Goal: Navigation & Orientation: Understand site structure

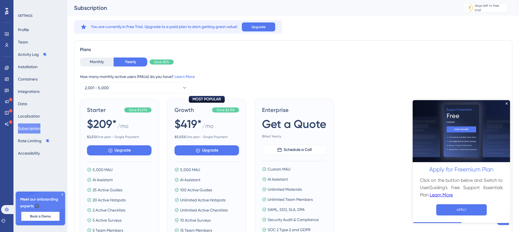
click at [437, 196] on link "Learn More" at bounding box center [441, 194] width 23 height 7
click at [33, 56] on button "Activity Log" at bounding box center [32, 54] width 29 height 10
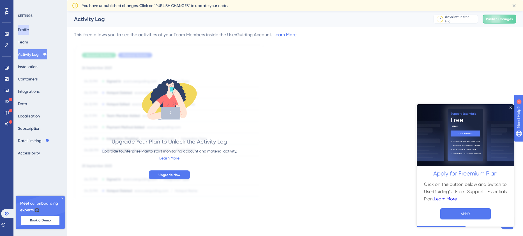
click at [28, 32] on button "Profile" at bounding box center [23, 30] width 11 height 10
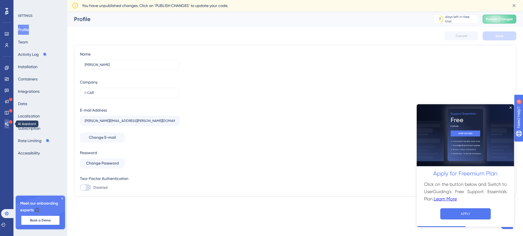
click at [8, 125] on icon at bounding box center [7, 124] width 4 height 4
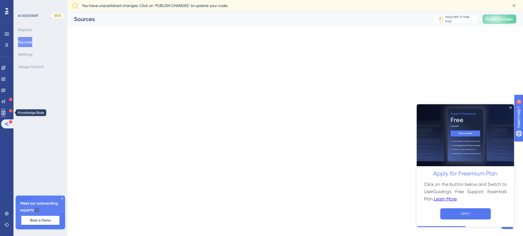
click at [5, 111] on icon at bounding box center [3, 113] width 4 height 4
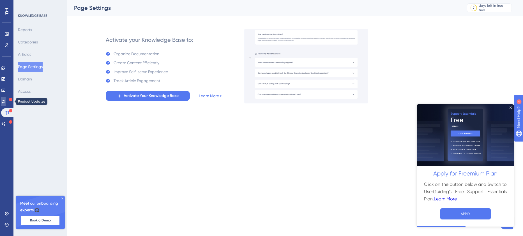
click at [6, 100] on icon at bounding box center [3, 101] width 4 height 4
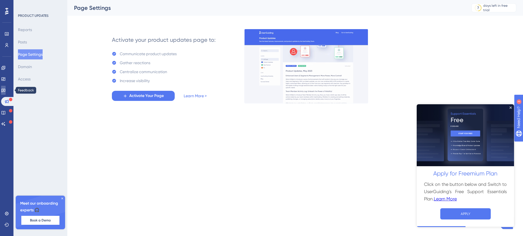
click at [6, 90] on icon at bounding box center [3, 90] width 4 height 4
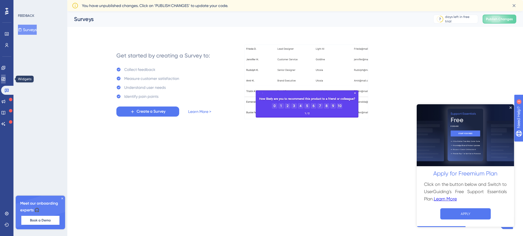
click at [6, 82] on link at bounding box center [3, 79] width 4 height 9
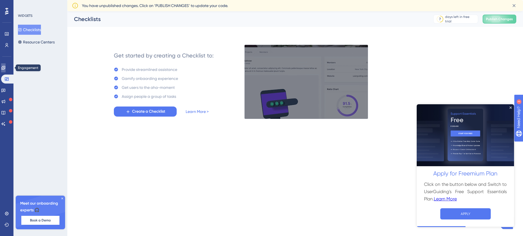
click at [6, 72] on link at bounding box center [3, 67] width 4 height 9
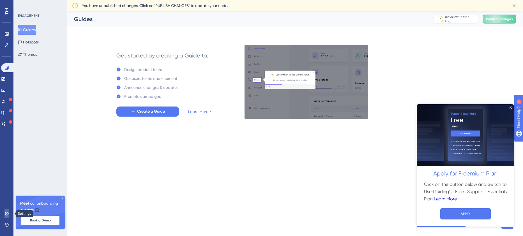
click at [6, 212] on icon at bounding box center [6, 214] width 4 height 4
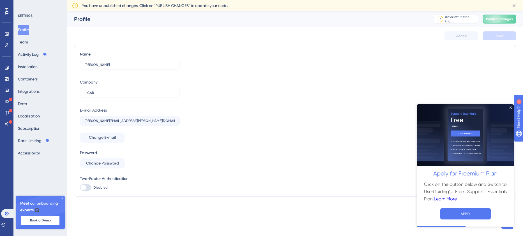
click at [61, 199] on icon at bounding box center [62, 198] width 3 height 3
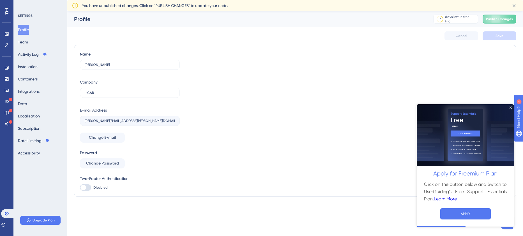
click at [4, 13] on div at bounding box center [6, 11] width 9 height 9
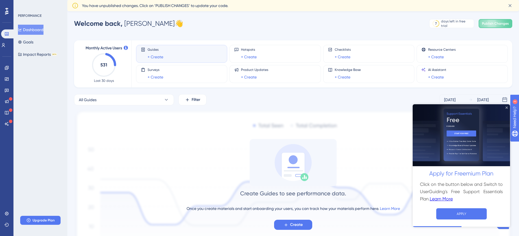
click at [506, 108] on icon "Close Preview" at bounding box center [507, 107] width 2 height 2
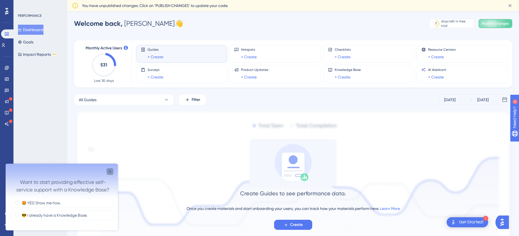
click at [109, 172] on icon "Close survey" at bounding box center [110, 172] width 4 height 4
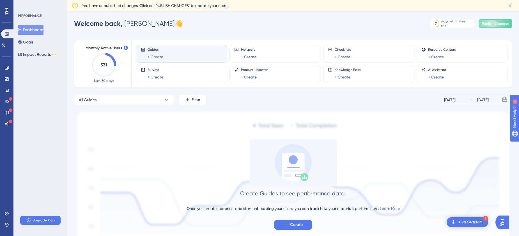
click at [463, 221] on div "Get Started!" at bounding box center [471, 222] width 25 height 6
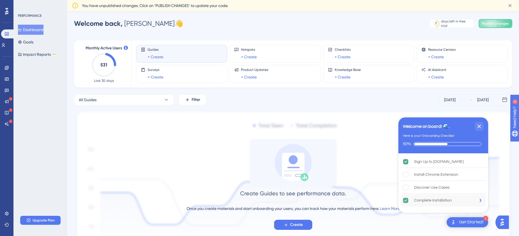
click at [450, 200] on div "Complete Installation" at bounding box center [433, 200] width 38 height 7
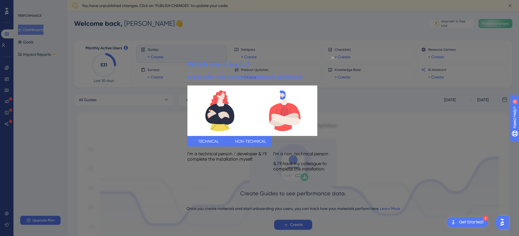
click at [331, 58] on icon "Close Preview" at bounding box center [332, 57] width 2 height 2
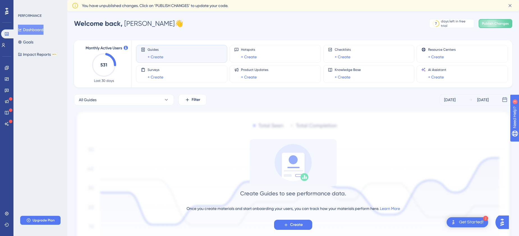
click at [463, 223] on div "Get Started!" at bounding box center [471, 222] width 25 height 6
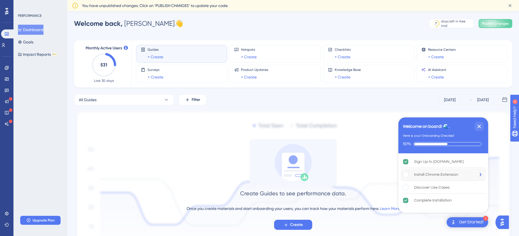
click at [429, 175] on div "Install Chrome Extension" at bounding box center [436, 174] width 44 height 7
